Goal: Information Seeking & Learning: Learn about a topic

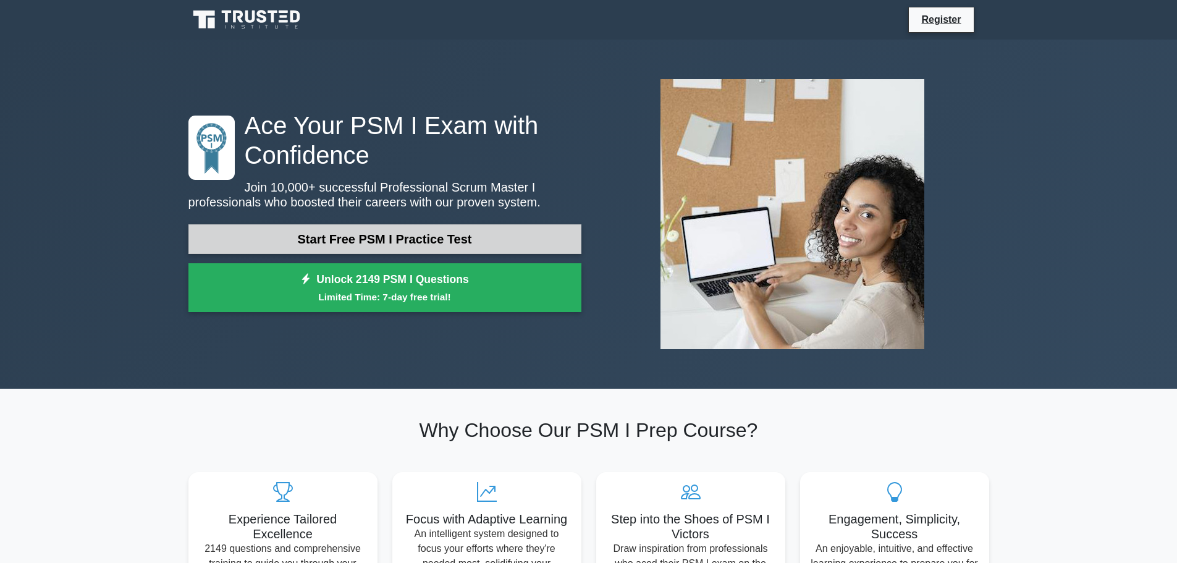
click at [507, 244] on link "Start Free PSM I Practice Test" at bounding box center [384, 239] width 393 height 30
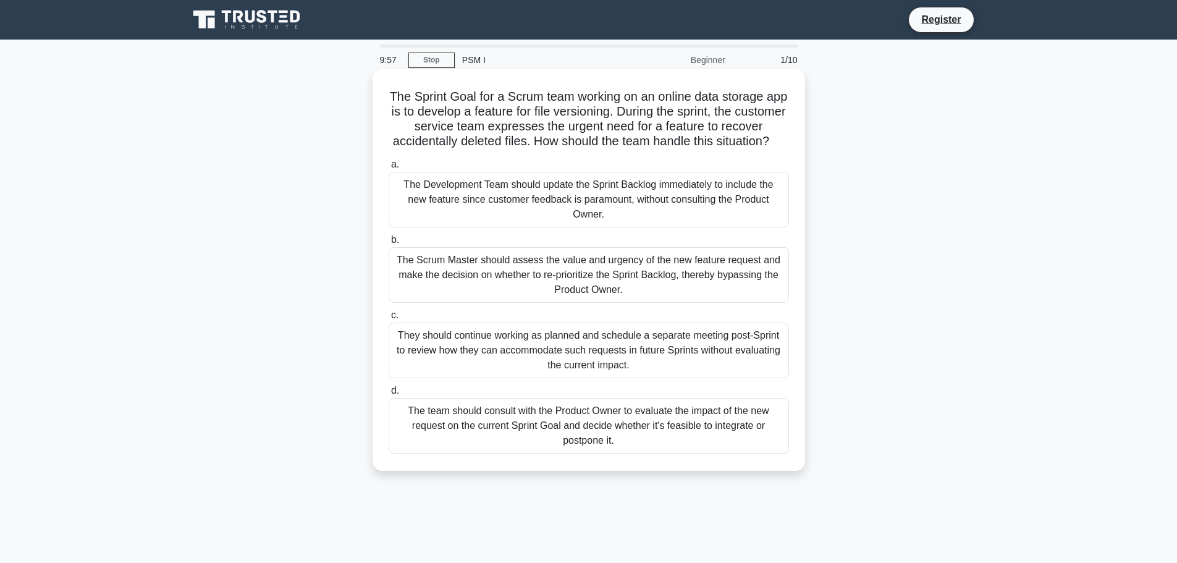
click at [382, 92] on div "The Sprint Goal for a Scrum team working on an online data storage app is to de…" at bounding box center [588, 270] width 422 height 392
click at [432, 96] on h5 "The Sprint Goal for a Scrum team working on an online data storage app is to de…" at bounding box center [588, 119] width 403 height 61
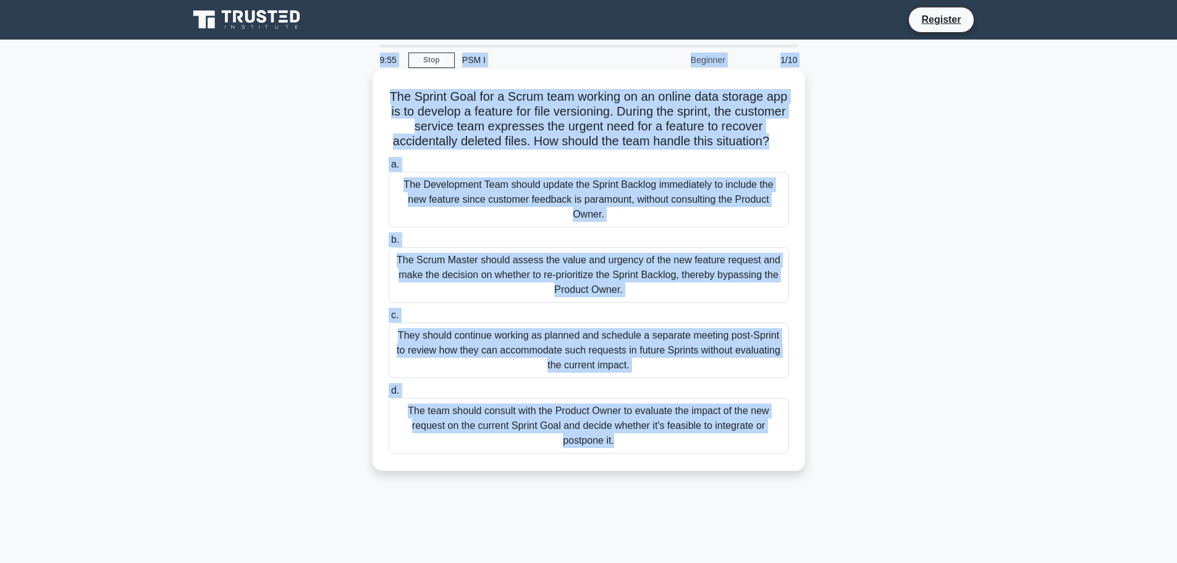
copy body "9:55 Stop PSM I Beginner 1/10 The Sprint Goal for a Scrum team working on an on…"
click at [497, 125] on h5 "The Sprint Goal for a Scrum team working on an online data storage app is to de…" at bounding box center [588, 119] width 403 height 61
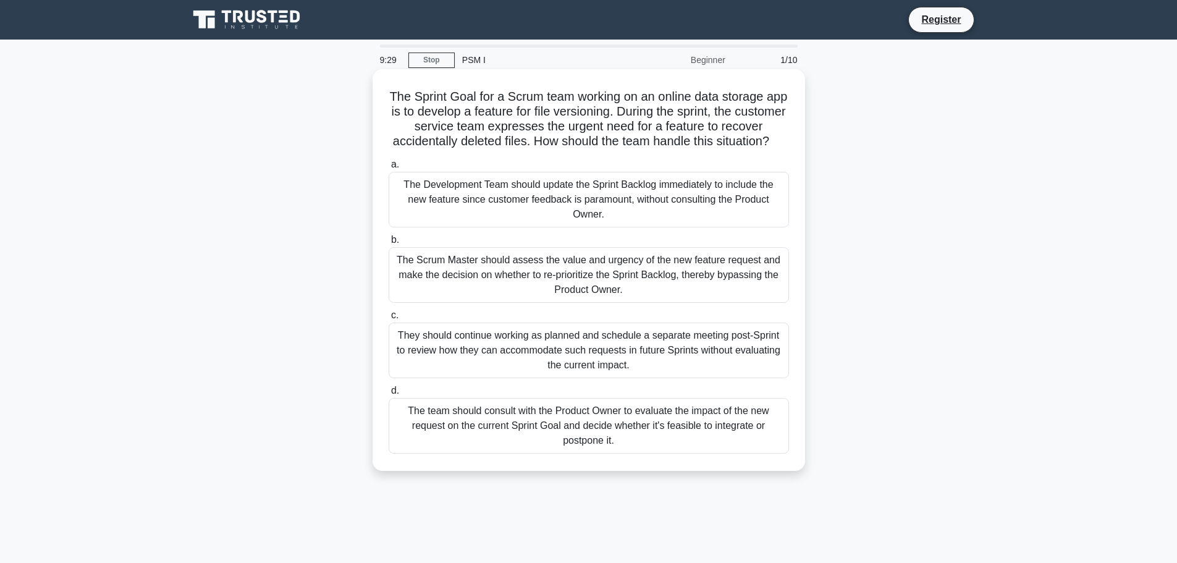
click at [452, 288] on div "The Scrum Master should assess the value and urgency of the new feature request…" at bounding box center [588, 275] width 400 height 56
click at [388, 244] on input "b. The Scrum Master should assess the value and urgency of the new feature requ…" at bounding box center [388, 240] width 0 height 8
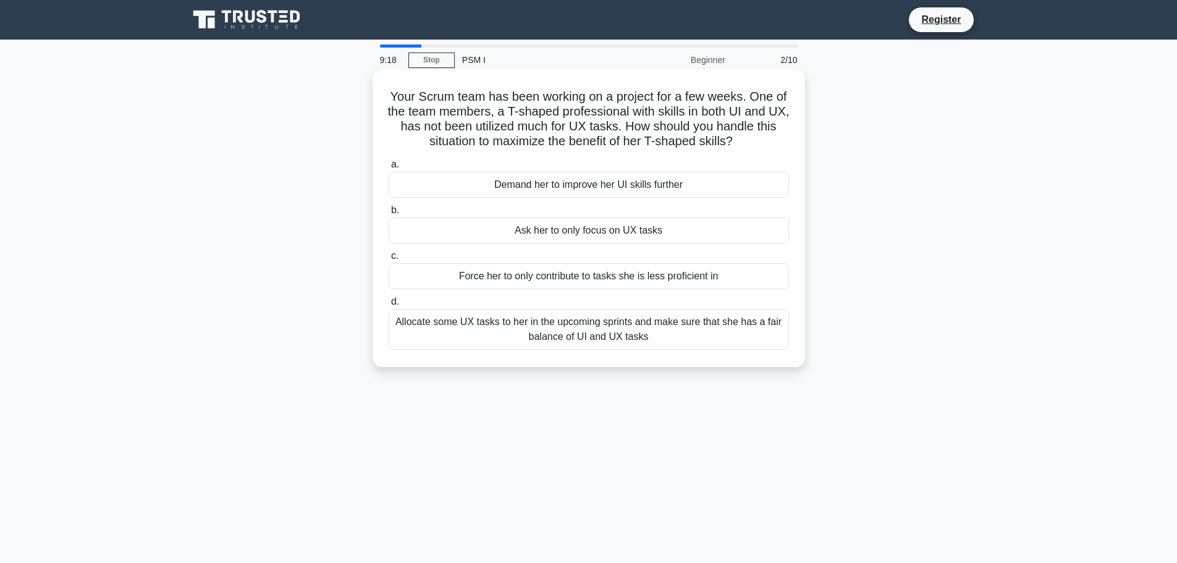
click at [600, 279] on div "Force her to only contribute to tasks she is less proficient in" at bounding box center [588, 276] width 400 height 26
click at [388, 260] on input "c. Force her to only contribute to tasks she is less proficient in" at bounding box center [388, 256] width 0 height 8
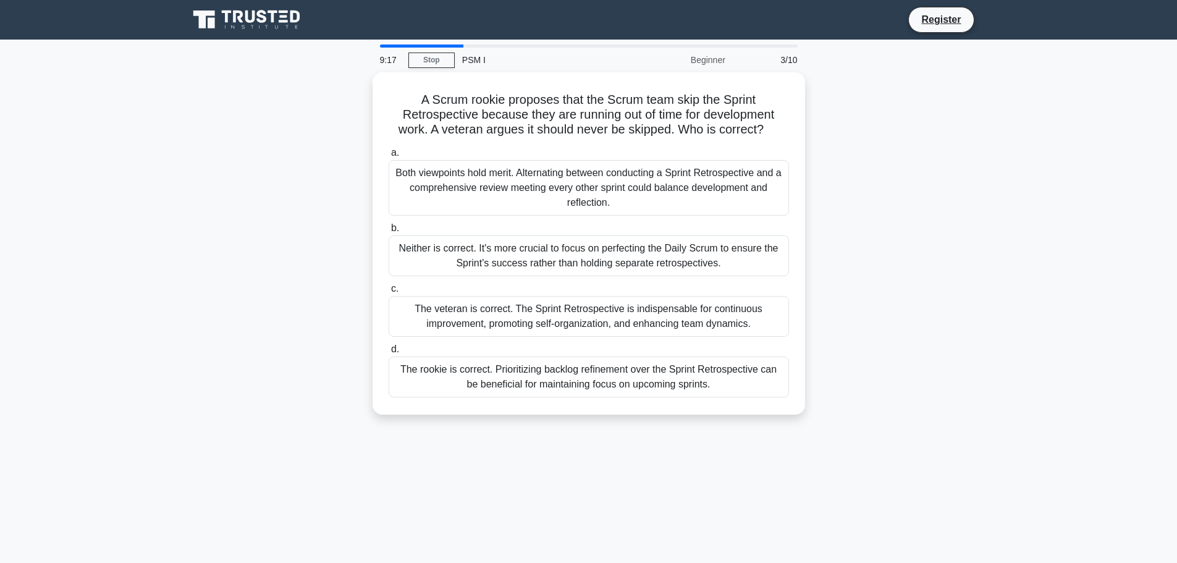
click at [600, 281] on label "c. The veteran is correct. The Sprint Retrospective is indispensable for contin…" at bounding box center [588, 309] width 400 height 56
click at [388, 285] on input "c. The veteran is correct. The Sprint Retrospective is indispensable for contin…" at bounding box center [388, 289] width 0 height 8
